Goal: Information Seeking & Learning: Learn about a topic

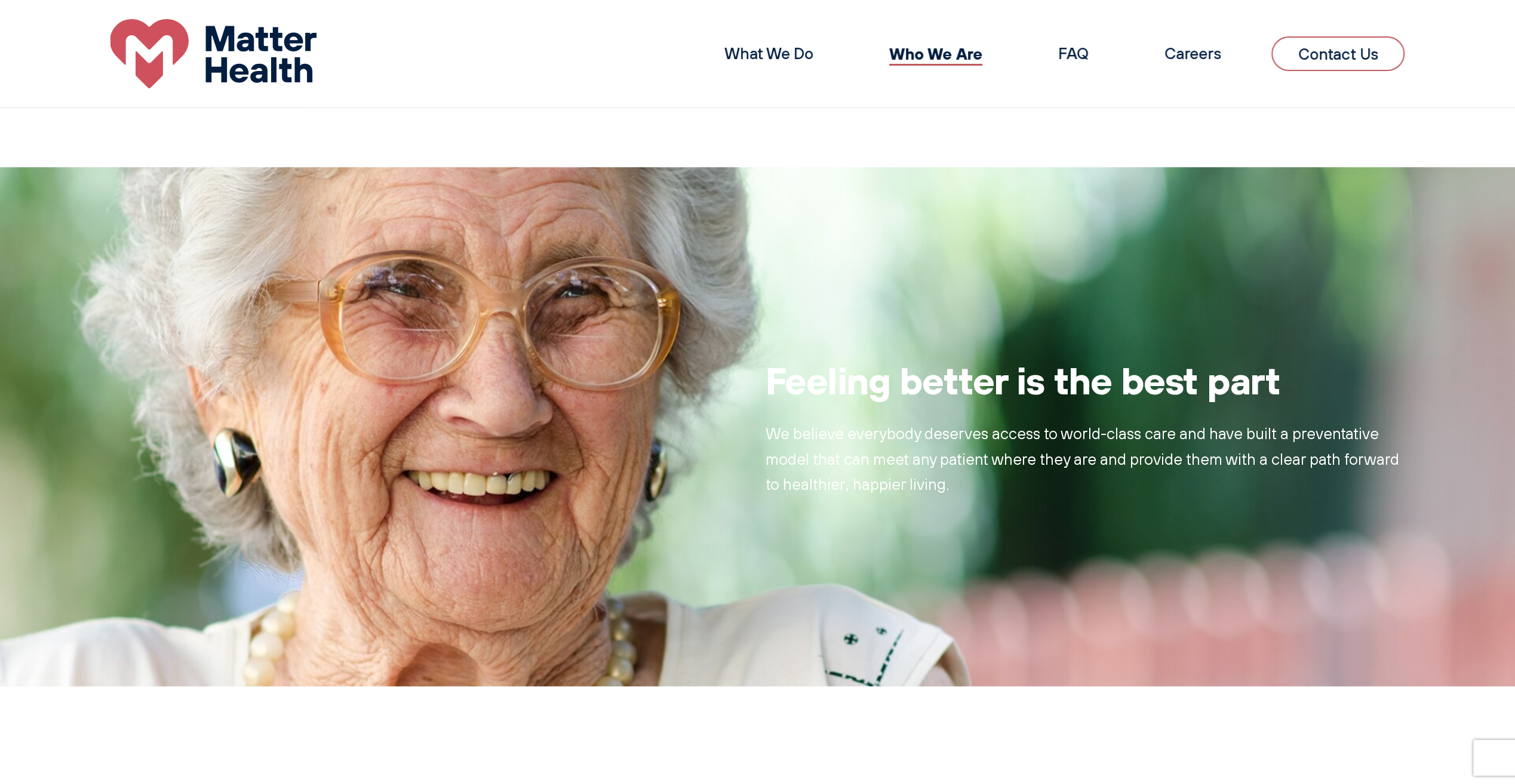
scroll to position [1056, 0]
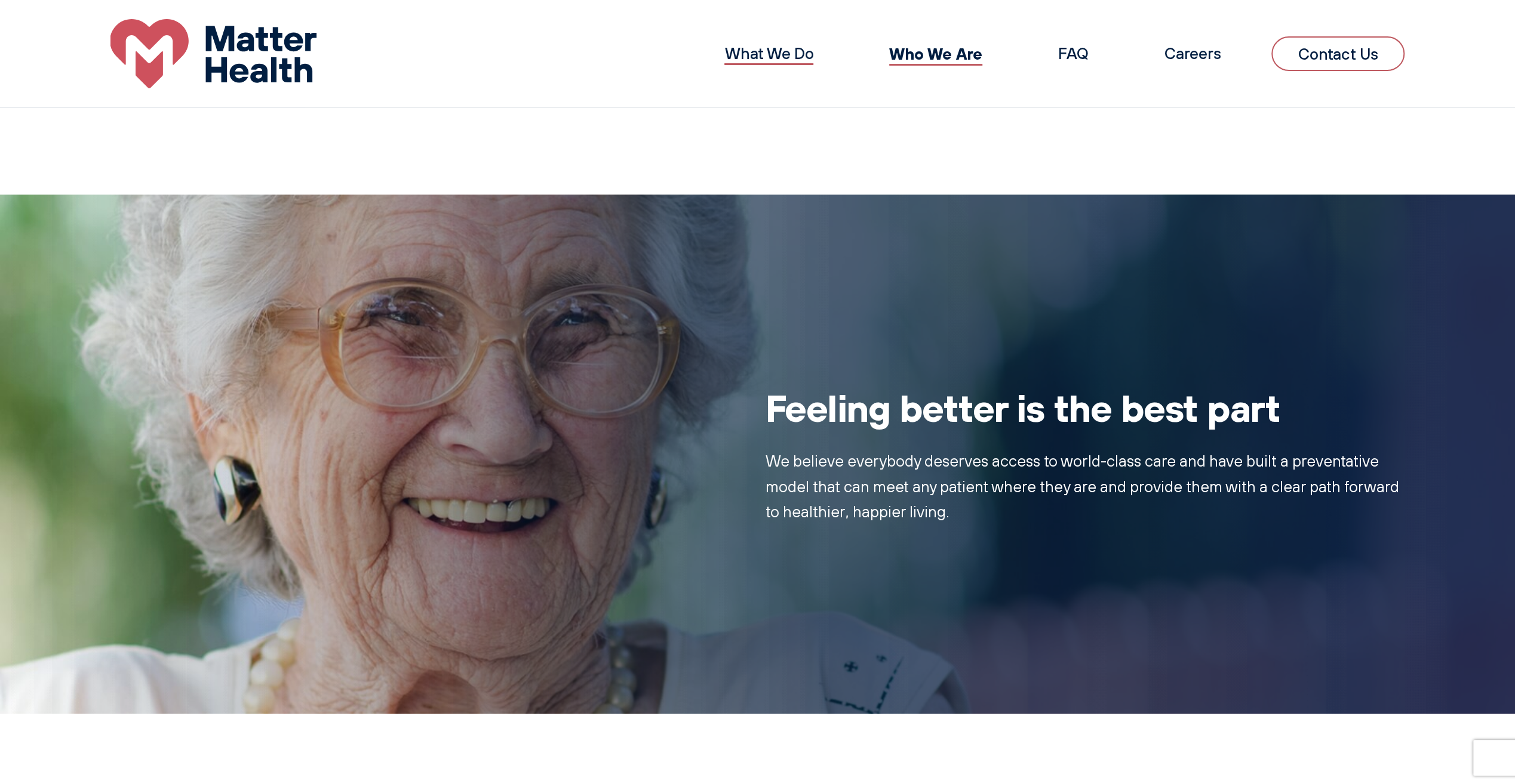
click at [769, 60] on link "What We Do" at bounding box center [769, 53] width 89 height 20
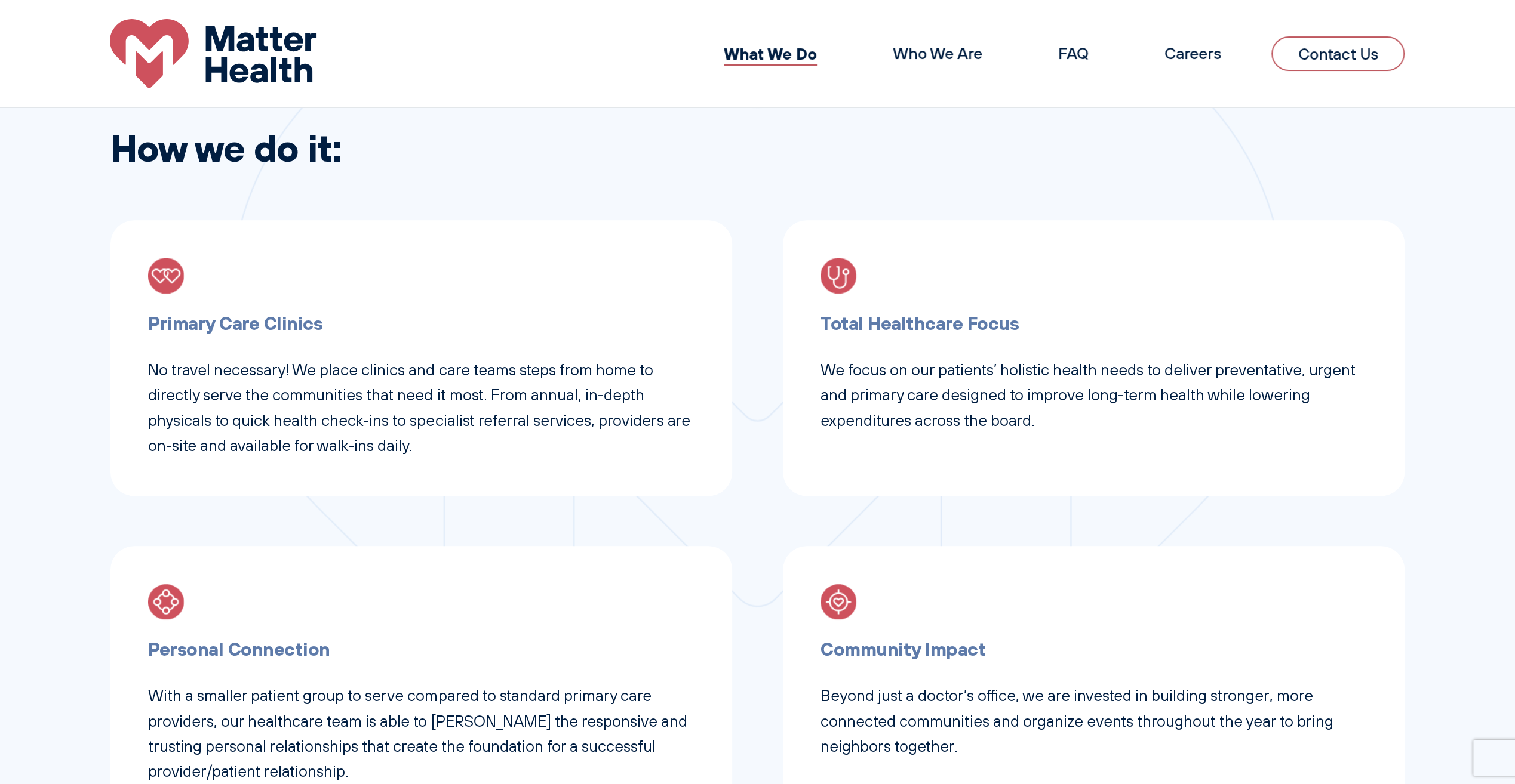
scroll to position [477, 0]
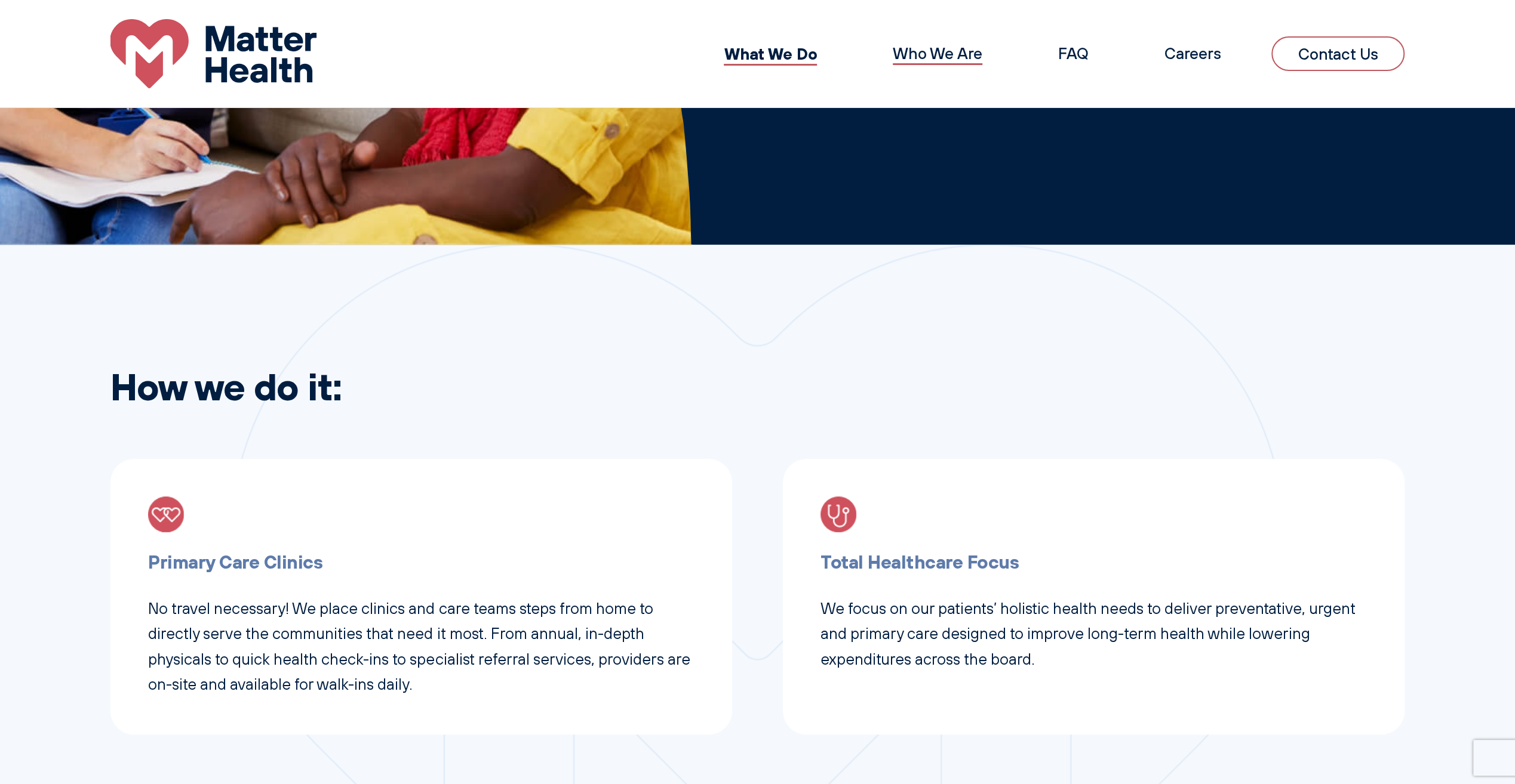
click at [947, 56] on link "Who We Are" at bounding box center [937, 53] width 89 height 20
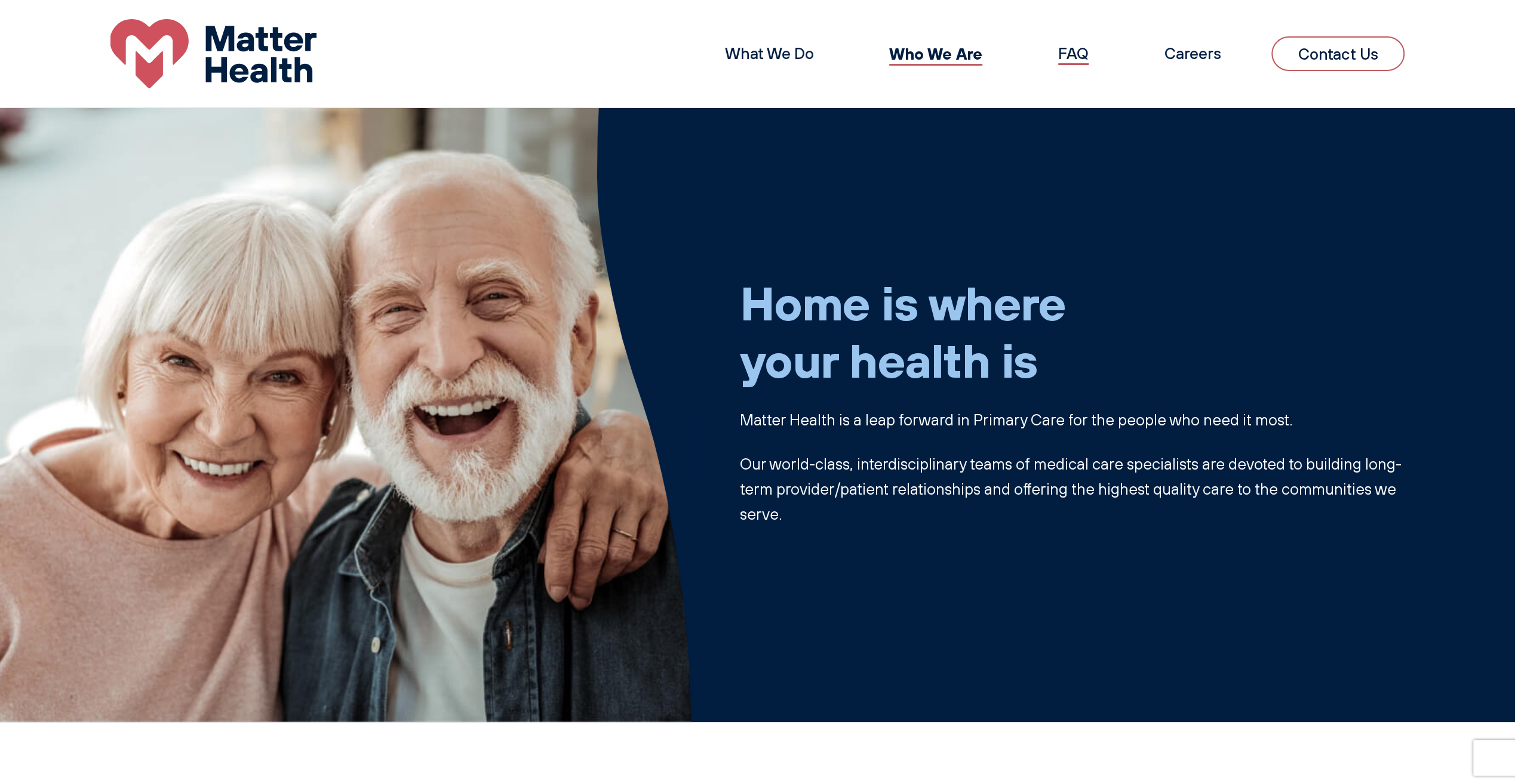
click at [1063, 57] on link "FAQ" at bounding box center [1073, 53] width 30 height 20
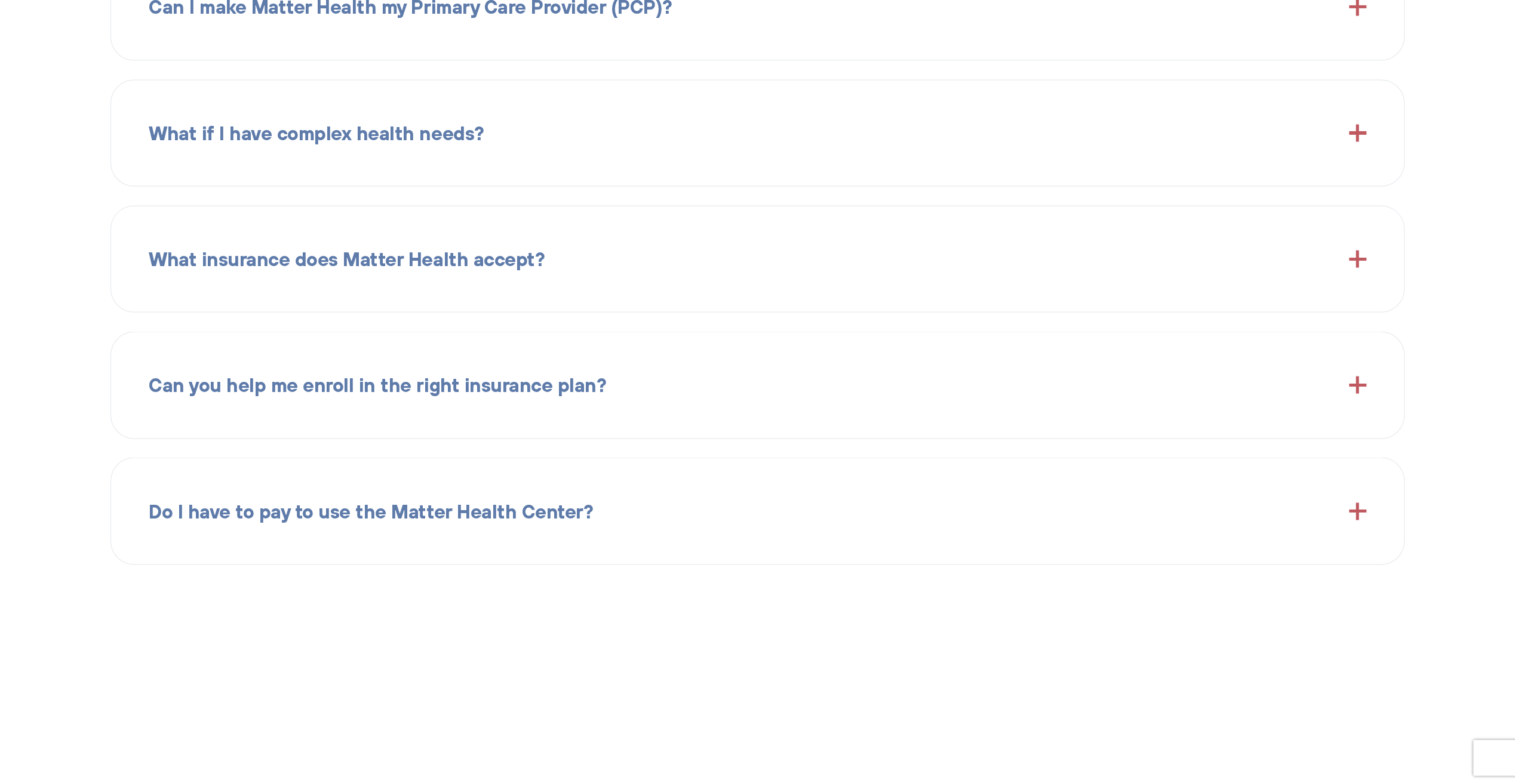
scroll to position [2203, 0]
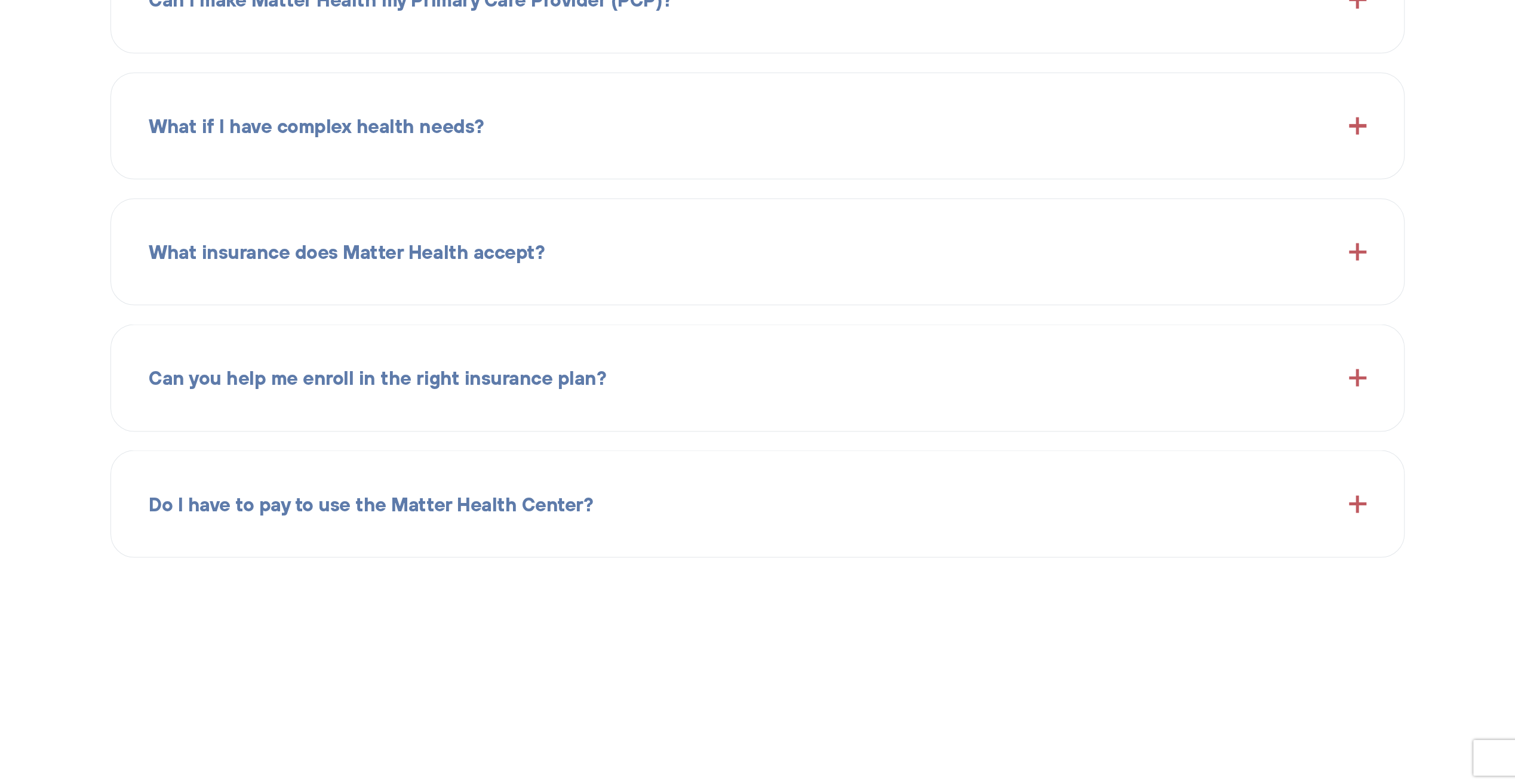
click at [515, 514] on span "Do I have to pay to use the Matter Health Center?" at bounding box center [371, 504] width 444 height 30
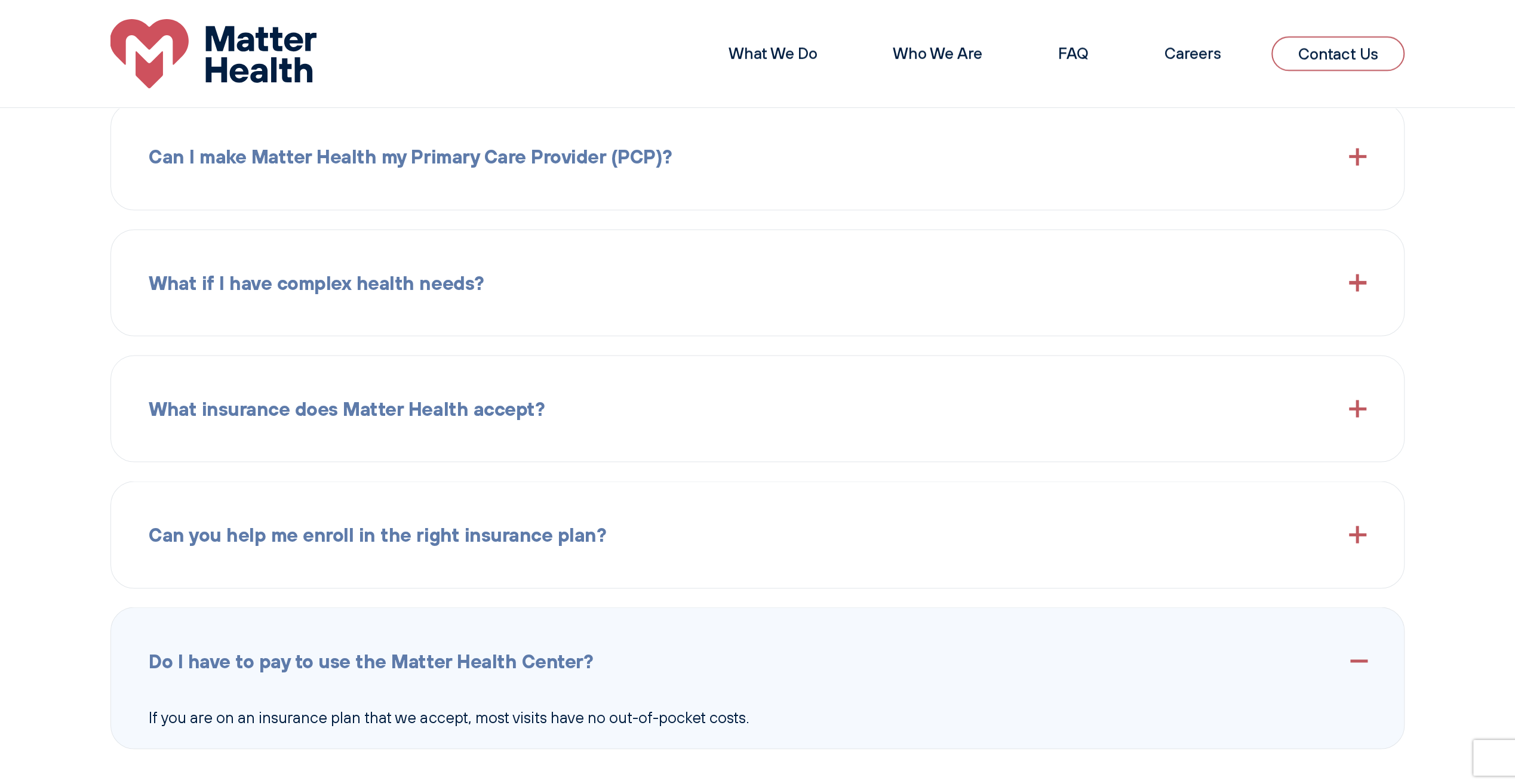
scroll to position [2024, 0]
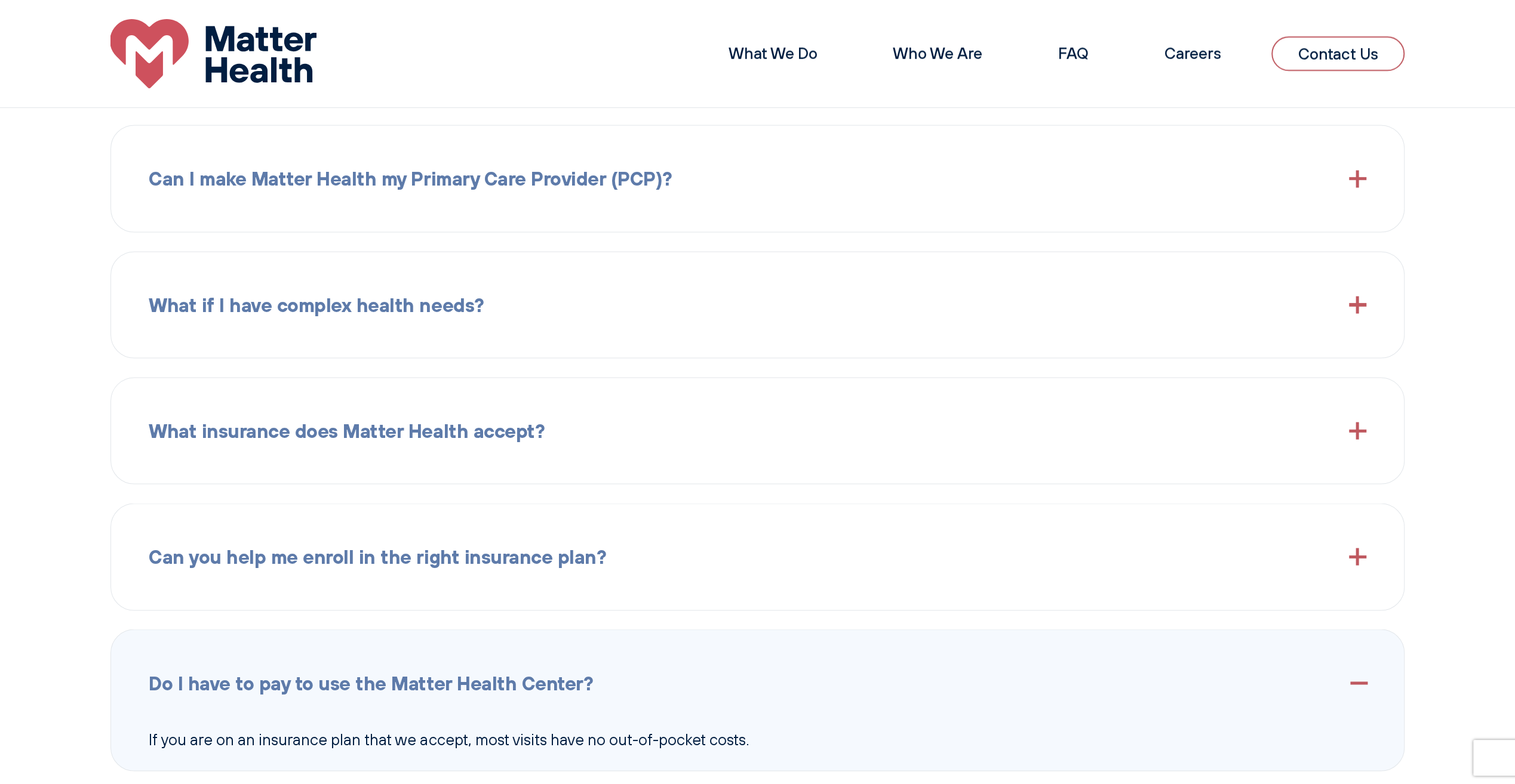
click at [541, 192] on span "Can I make Matter Health my Primary Care Provider (PCP)?" at bounding box center [410, 178] width 523 height 30
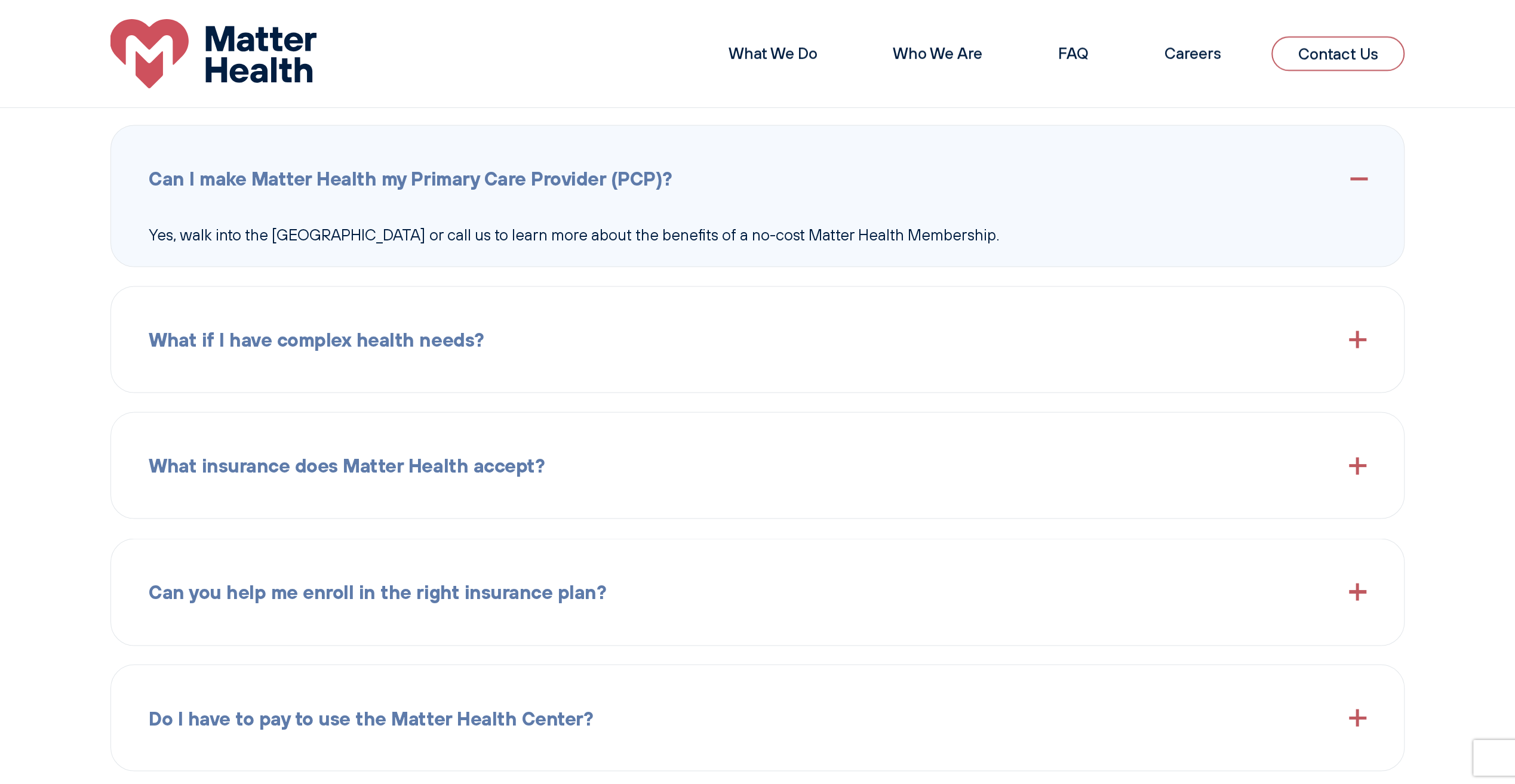
click at [432, 351] on span "What if I have complex health needs?" at bounding box center [317, 339] width 335 height 30
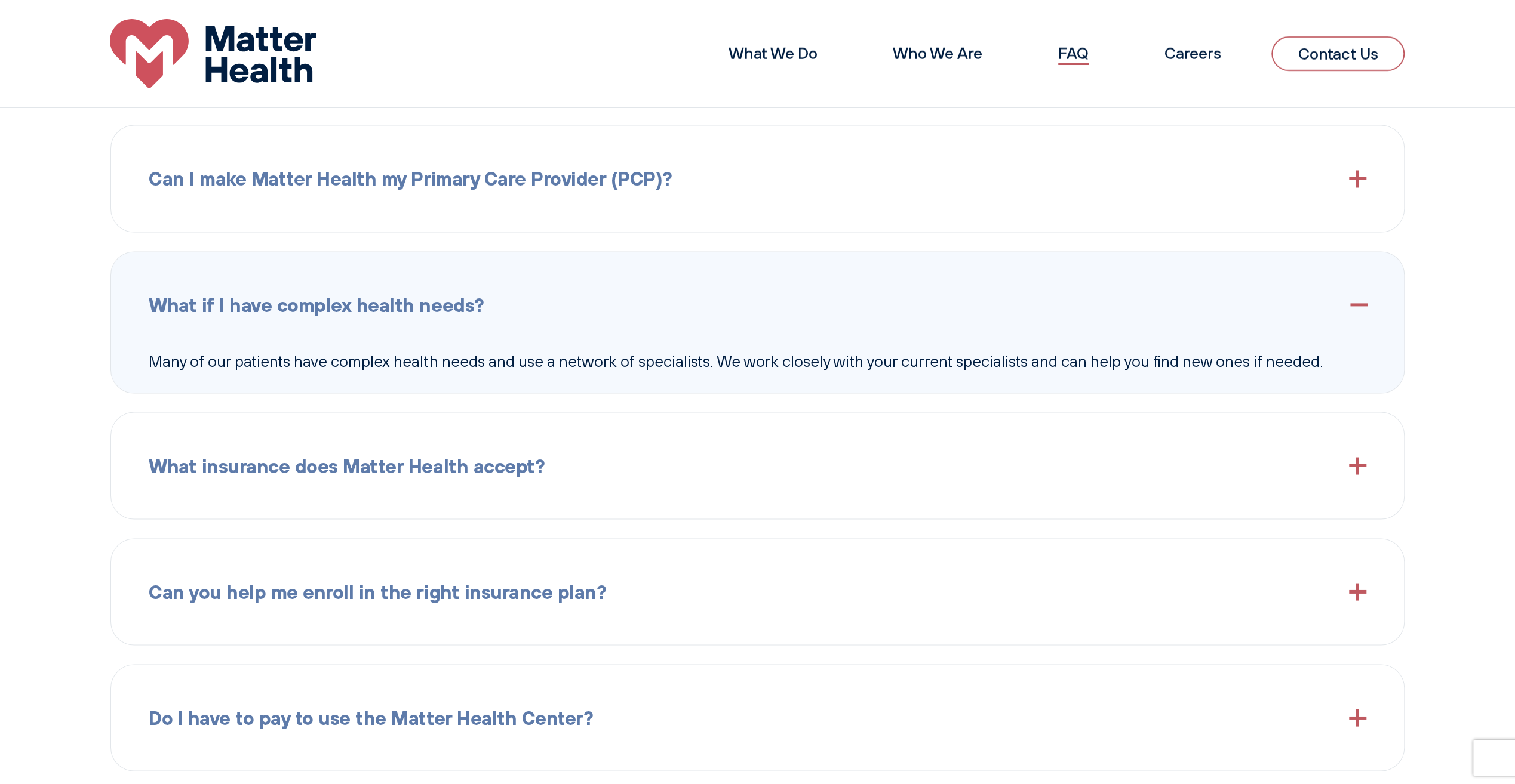
click at [1064, 58] on link "FAQ" at bounding box center [1073, 53] width 30 height 20
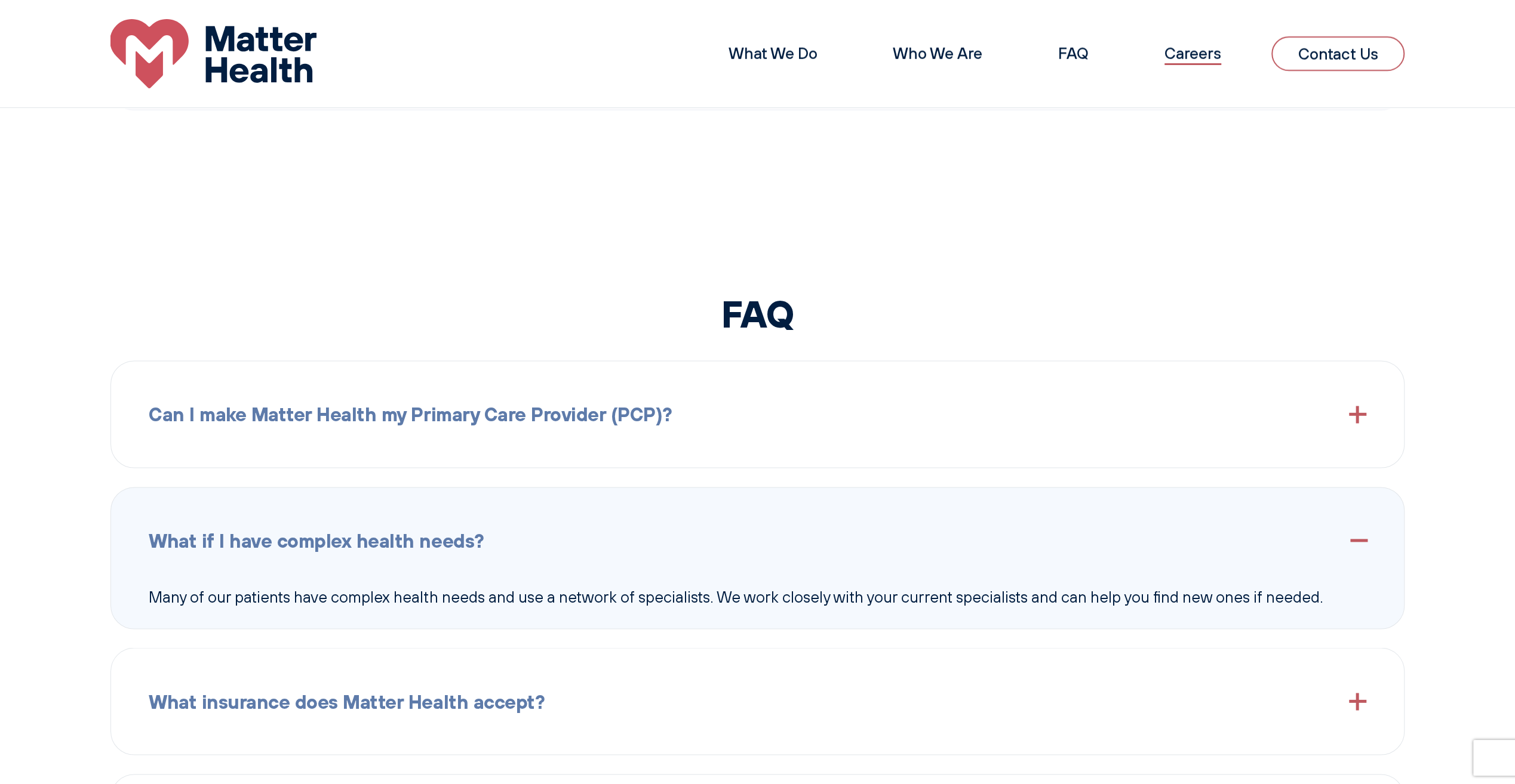
scroll to position [1786, 0]
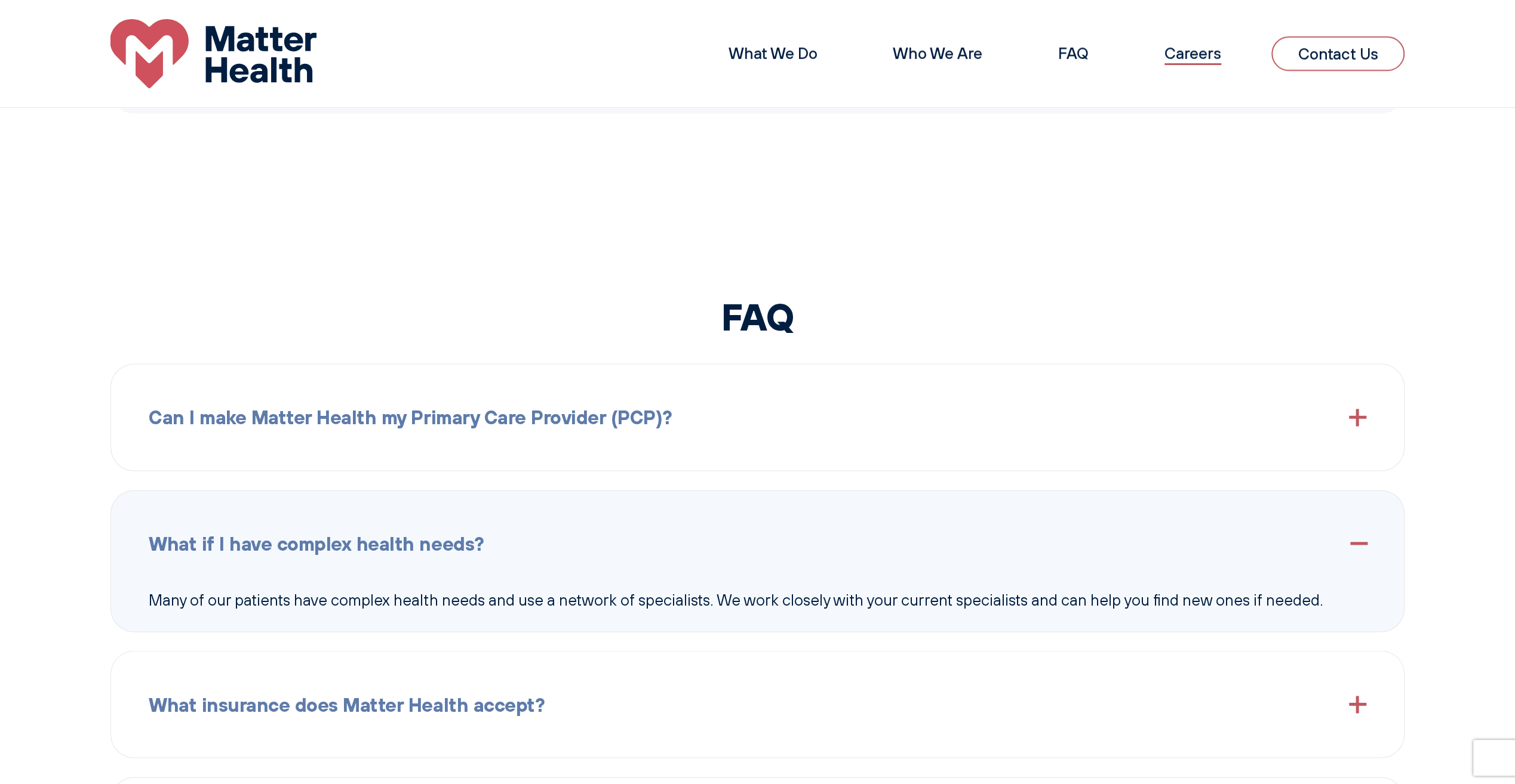
click at [1180, 55] on link "Careers" at bounding box center [1193, 53] width 57 height 20
